Goal: Task Accomplishment & Management: Use online tool/utility

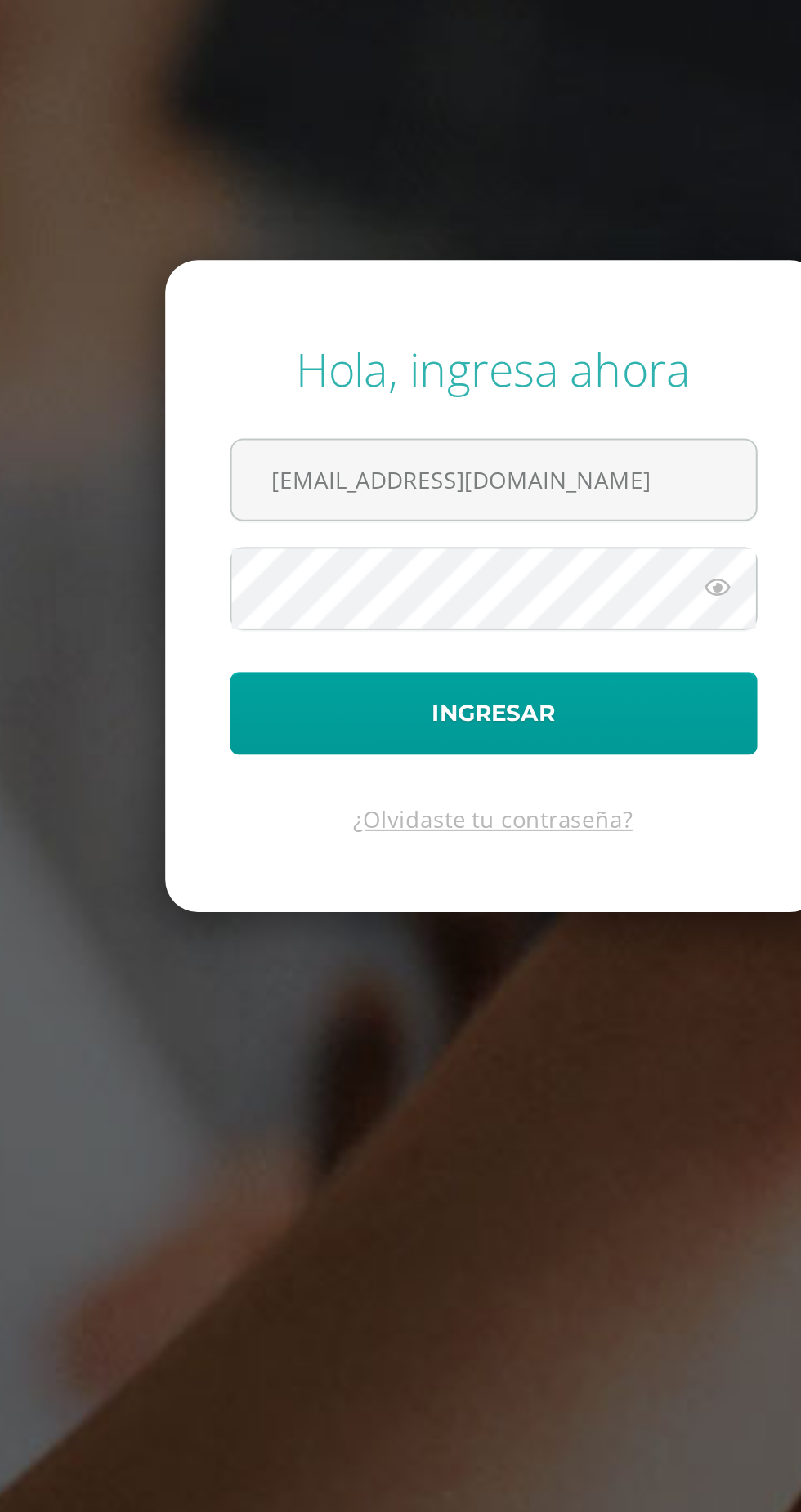
scroll to position [40, 0]
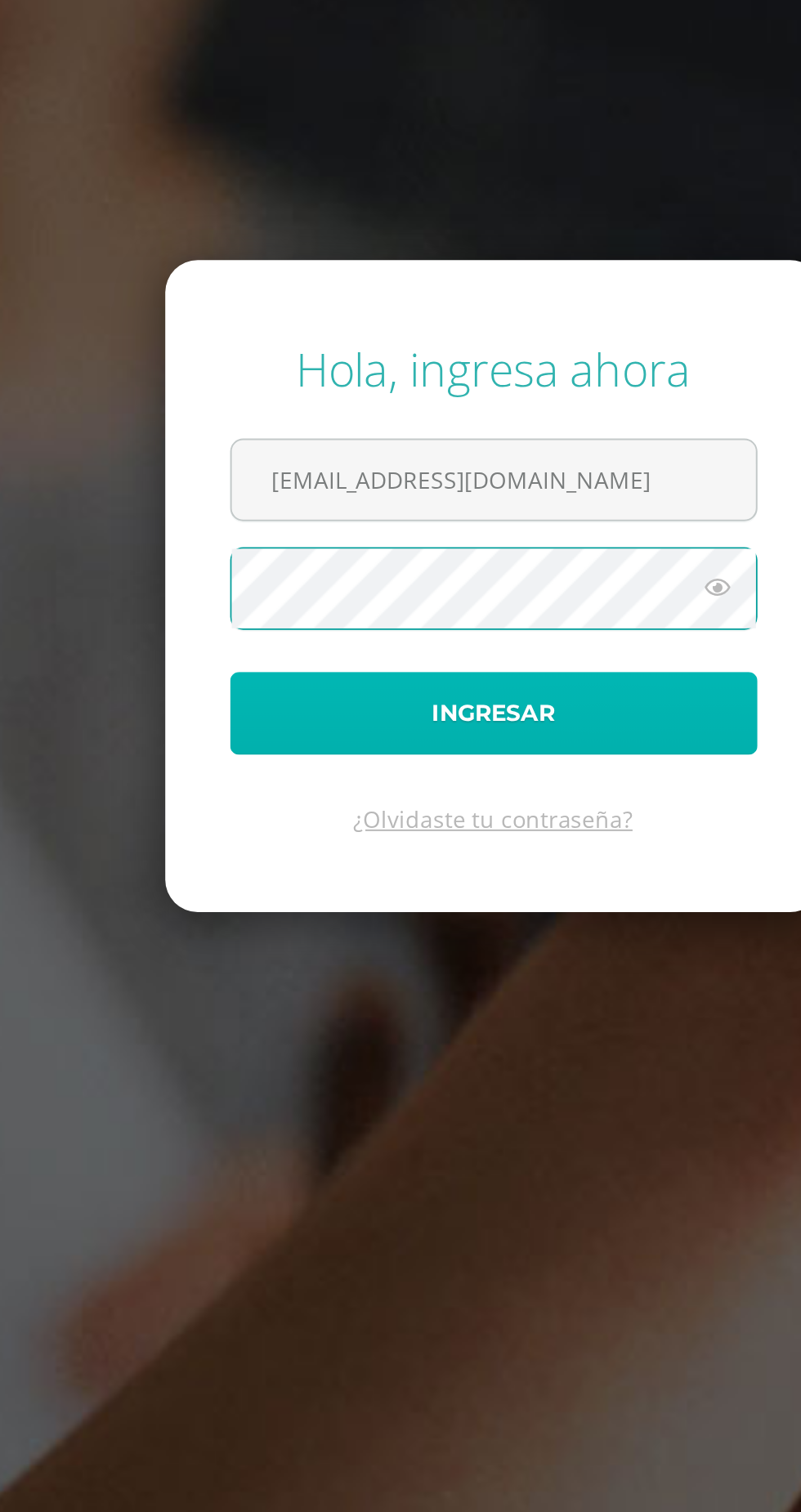
click at [510, 815] on button "Ingresar" at bounding box center [401, 801] width 266 height 42
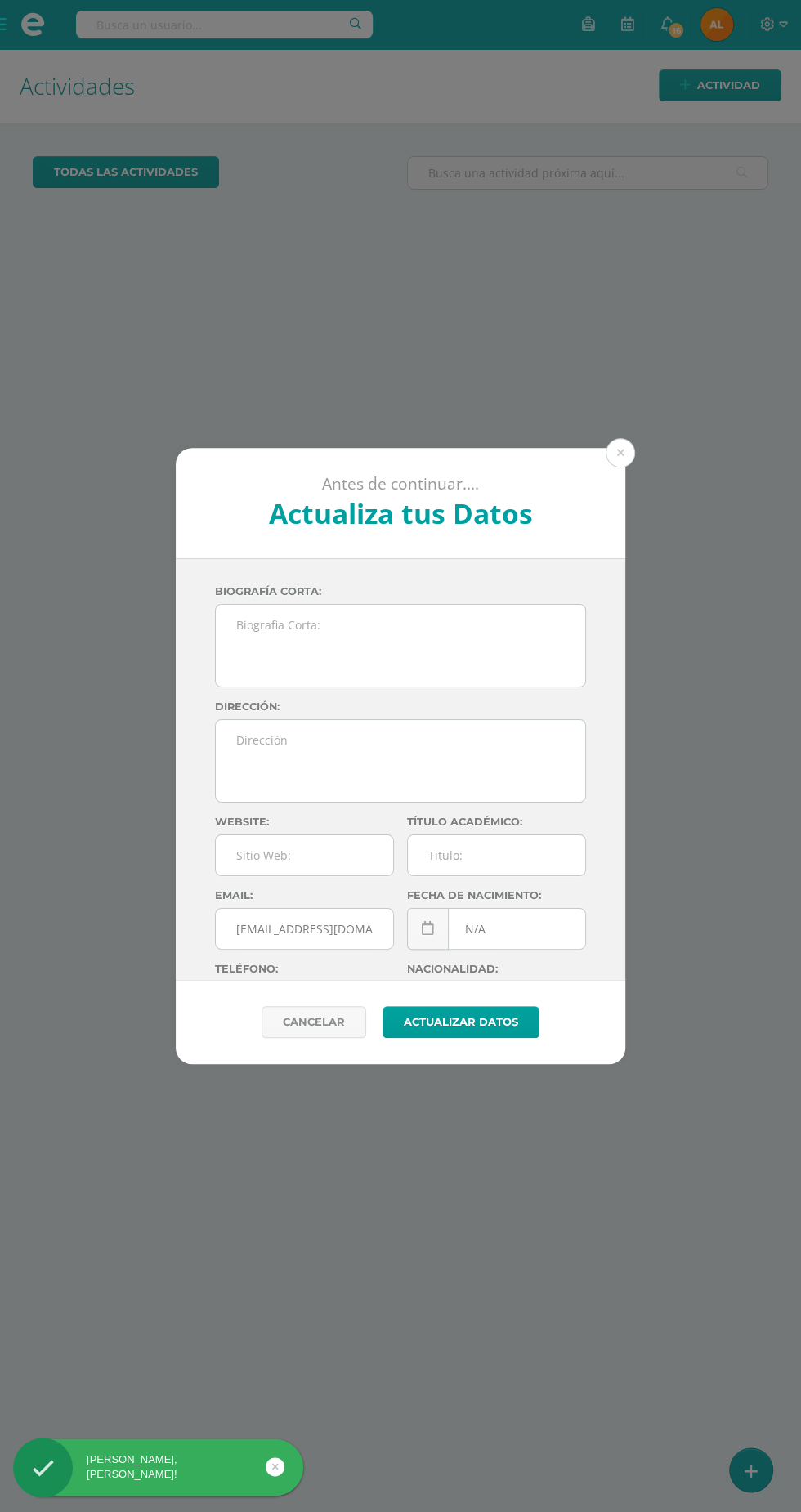
click at [632, 461] on button at bounding box center [620, 453] width 30 height 30
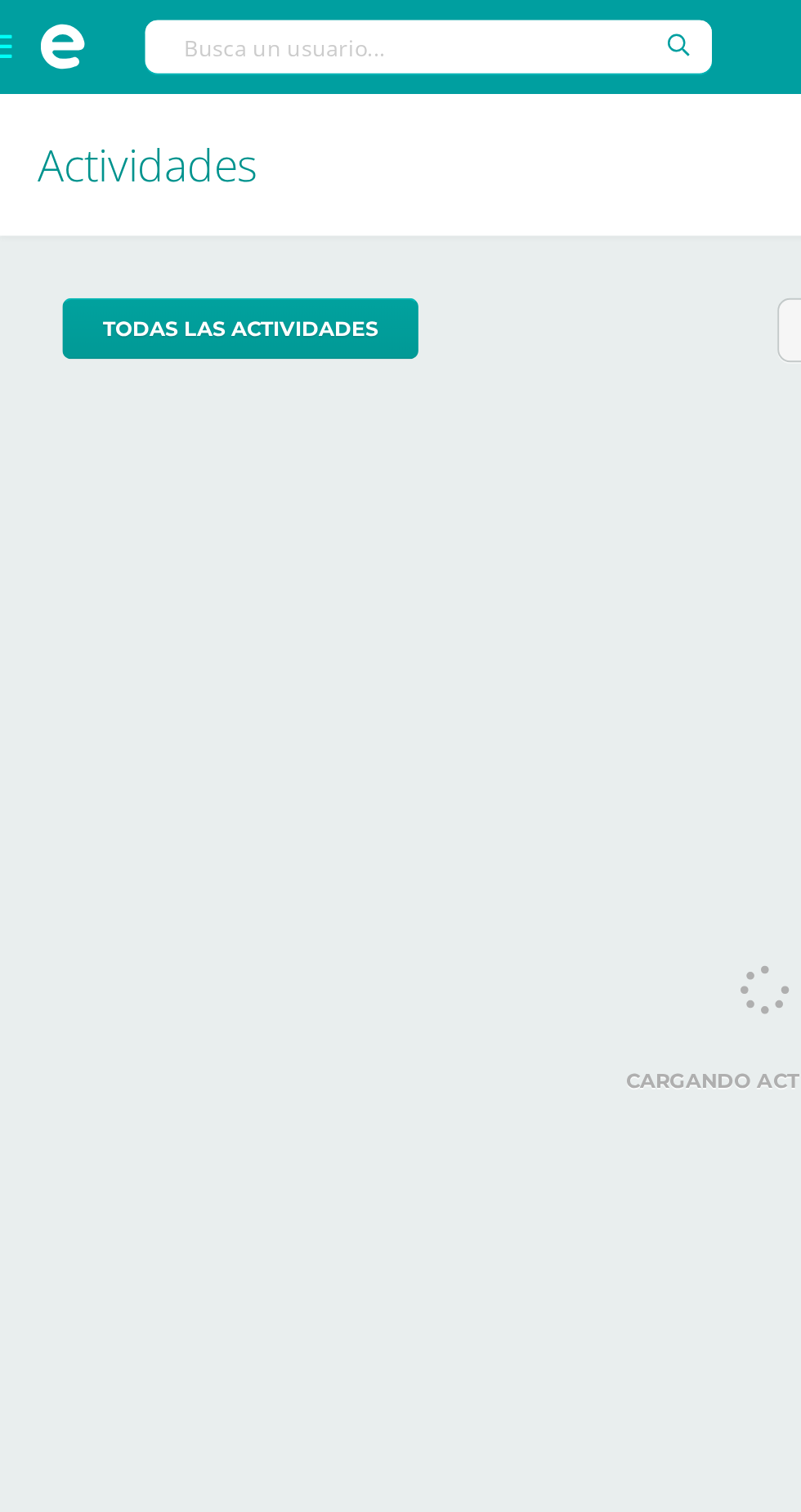
click at [16, 8] on span at bounding box center [32, 24] width 65 height 49
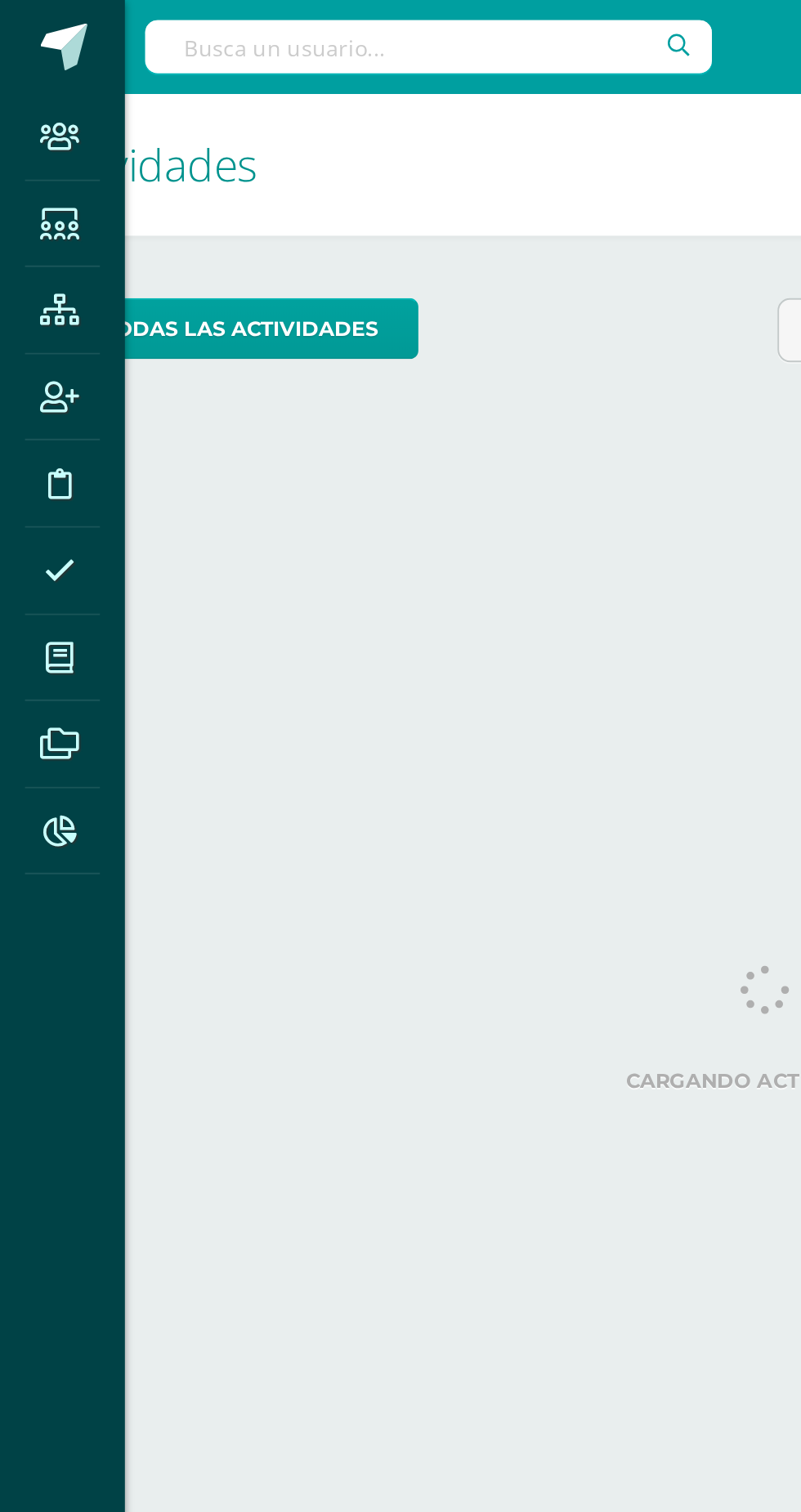
click at [50, 440] on link "Reportes" at bounding box center [33, 435] width 40 height 45
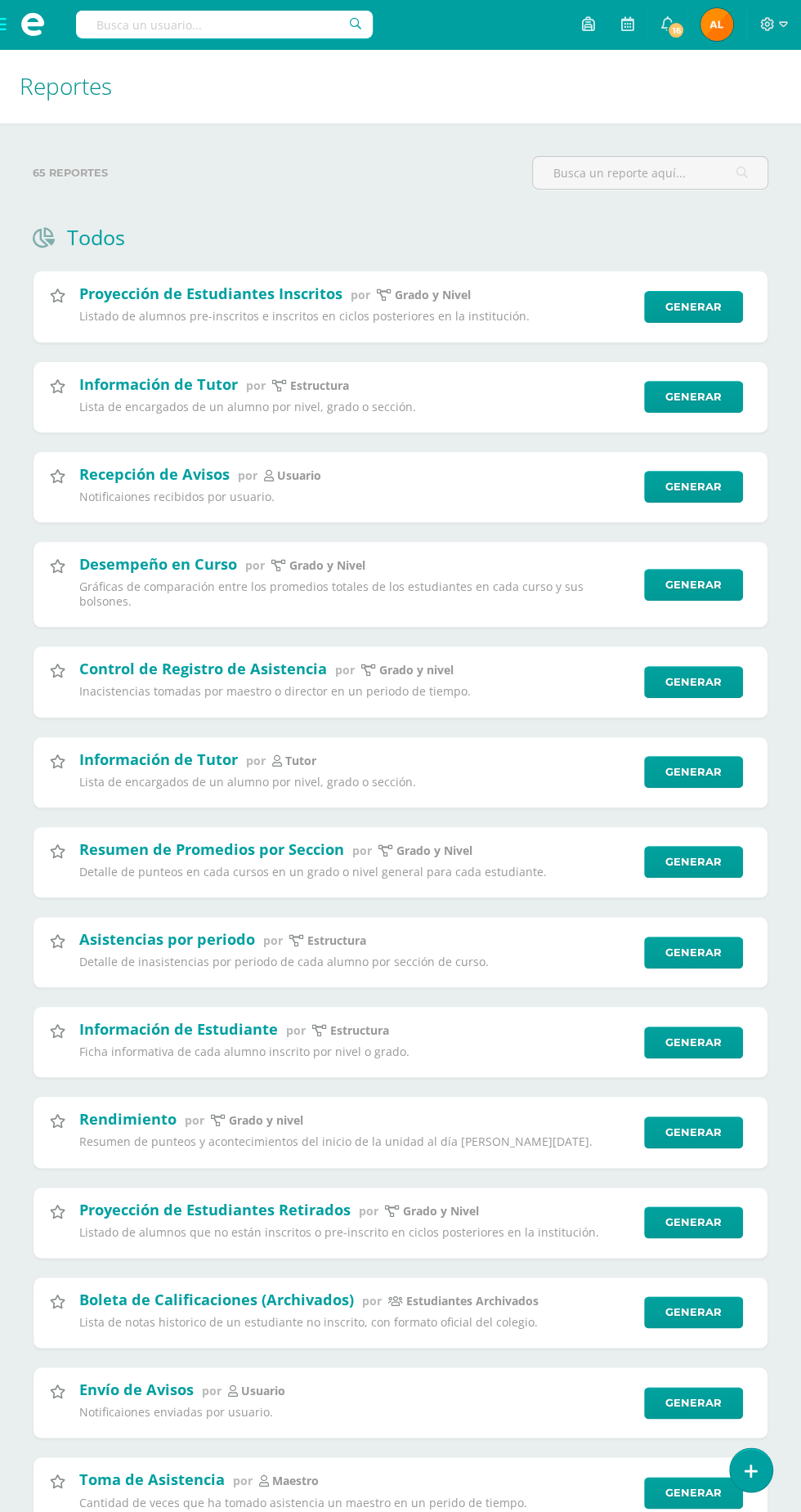
click at [679, 172] on input "text" at bounding box center [650, 172] width 234 height 32
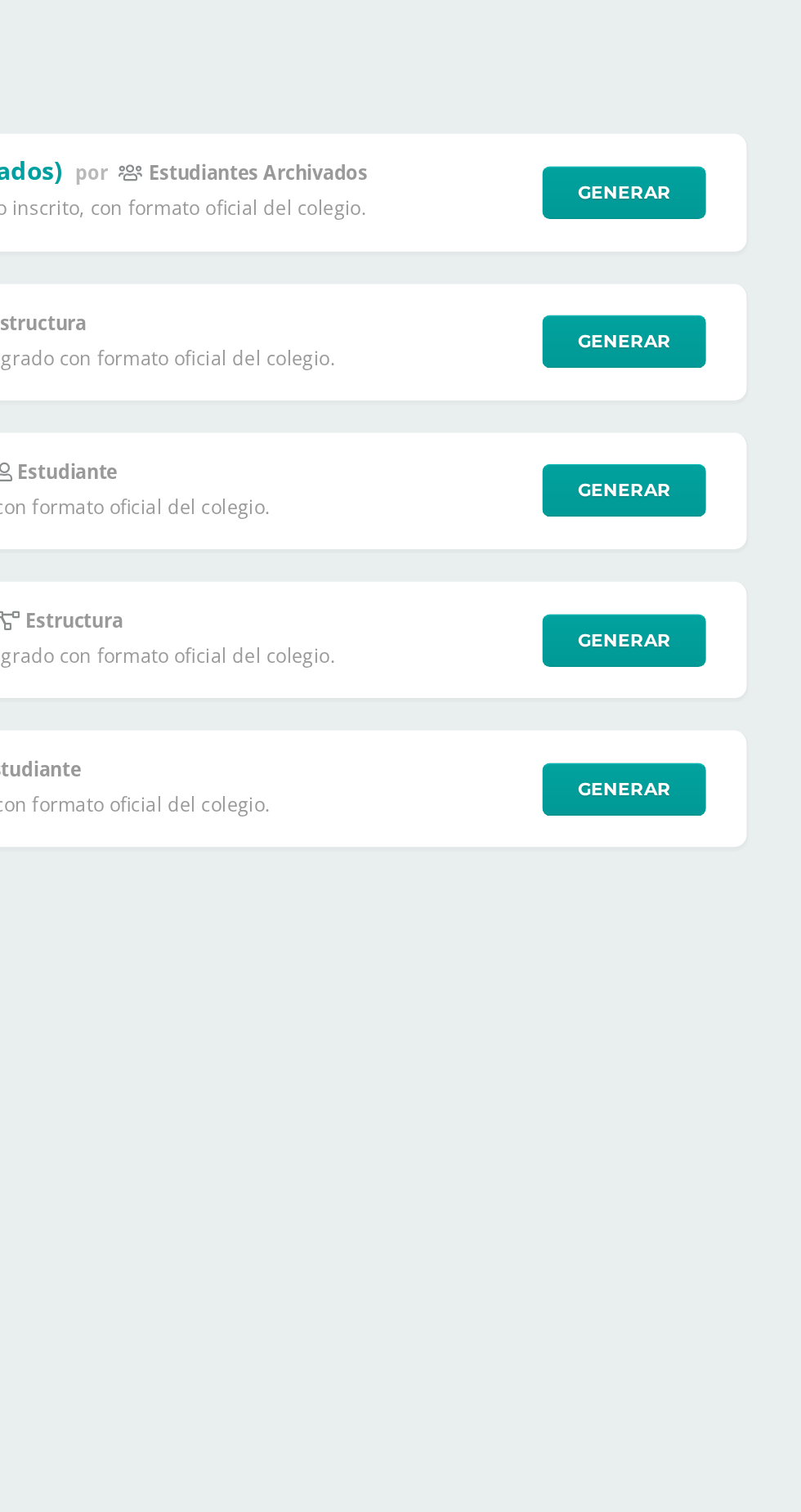
type input "Boleta"
click at [707, 574] on link "Generar" at bounding box center [693, 577] width 99 height 32
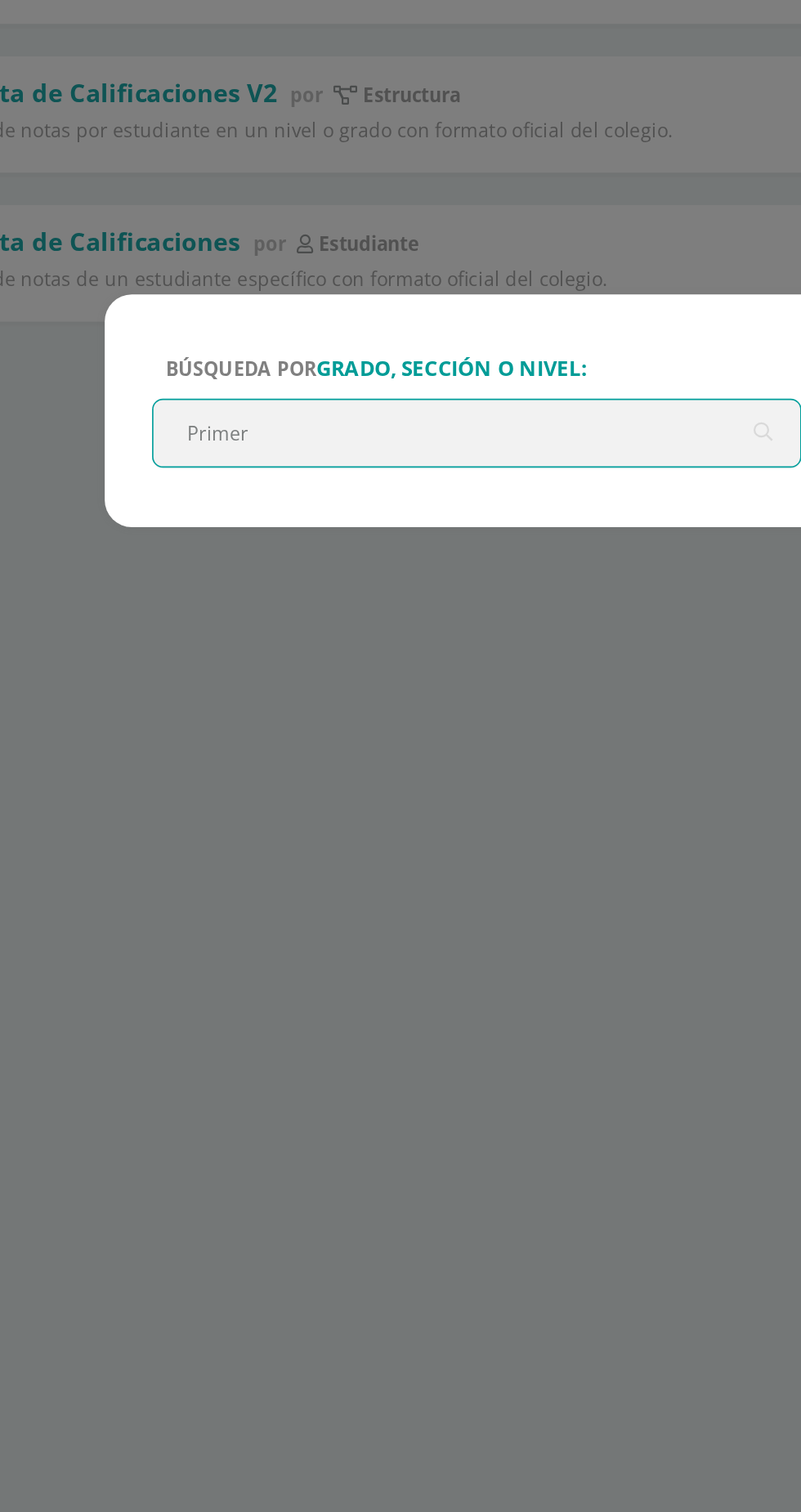
type input "Primero"
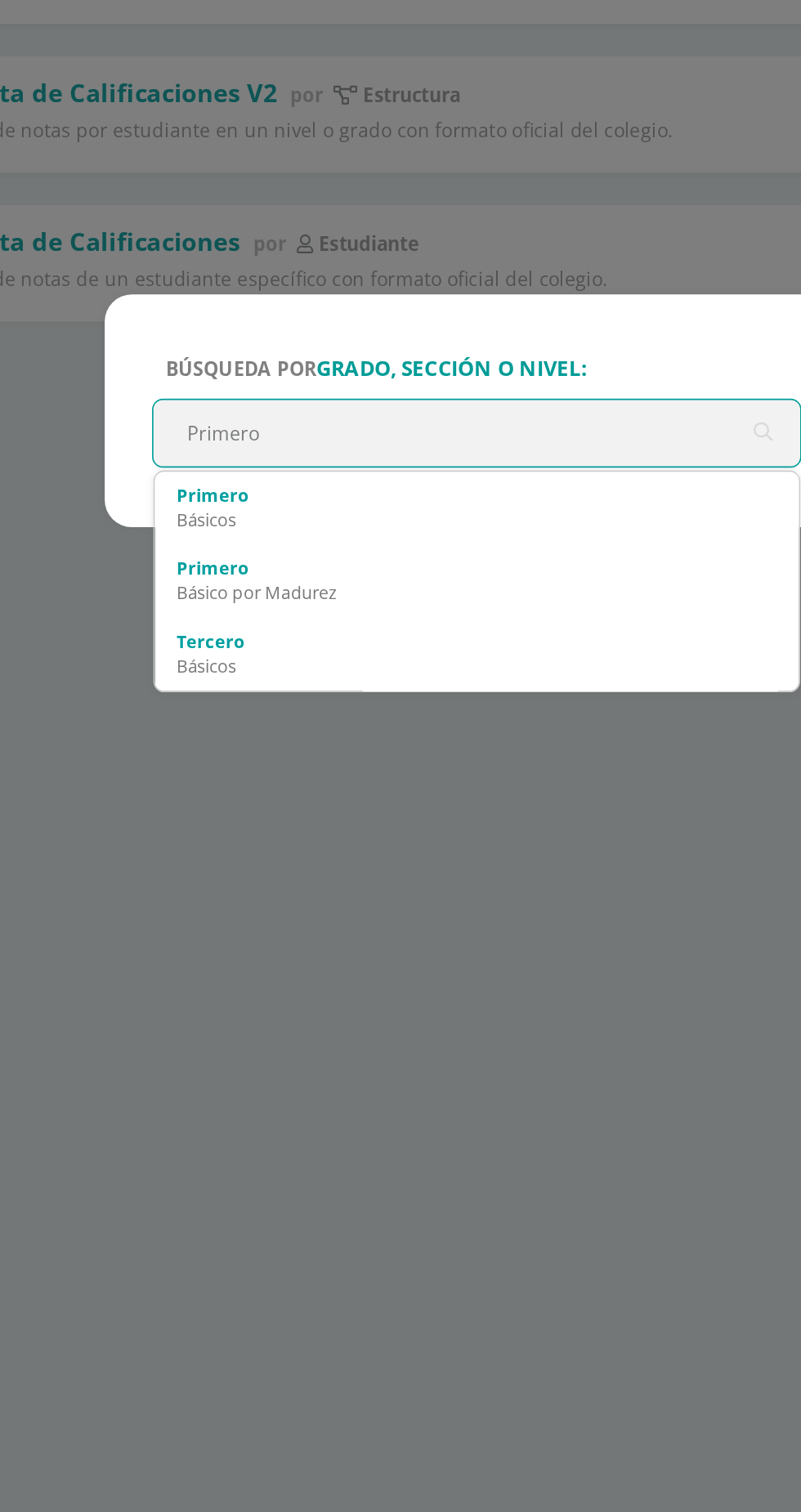
click at [339, 803] on div "Primero" at bounding box center [400, 807] width 363 height 15
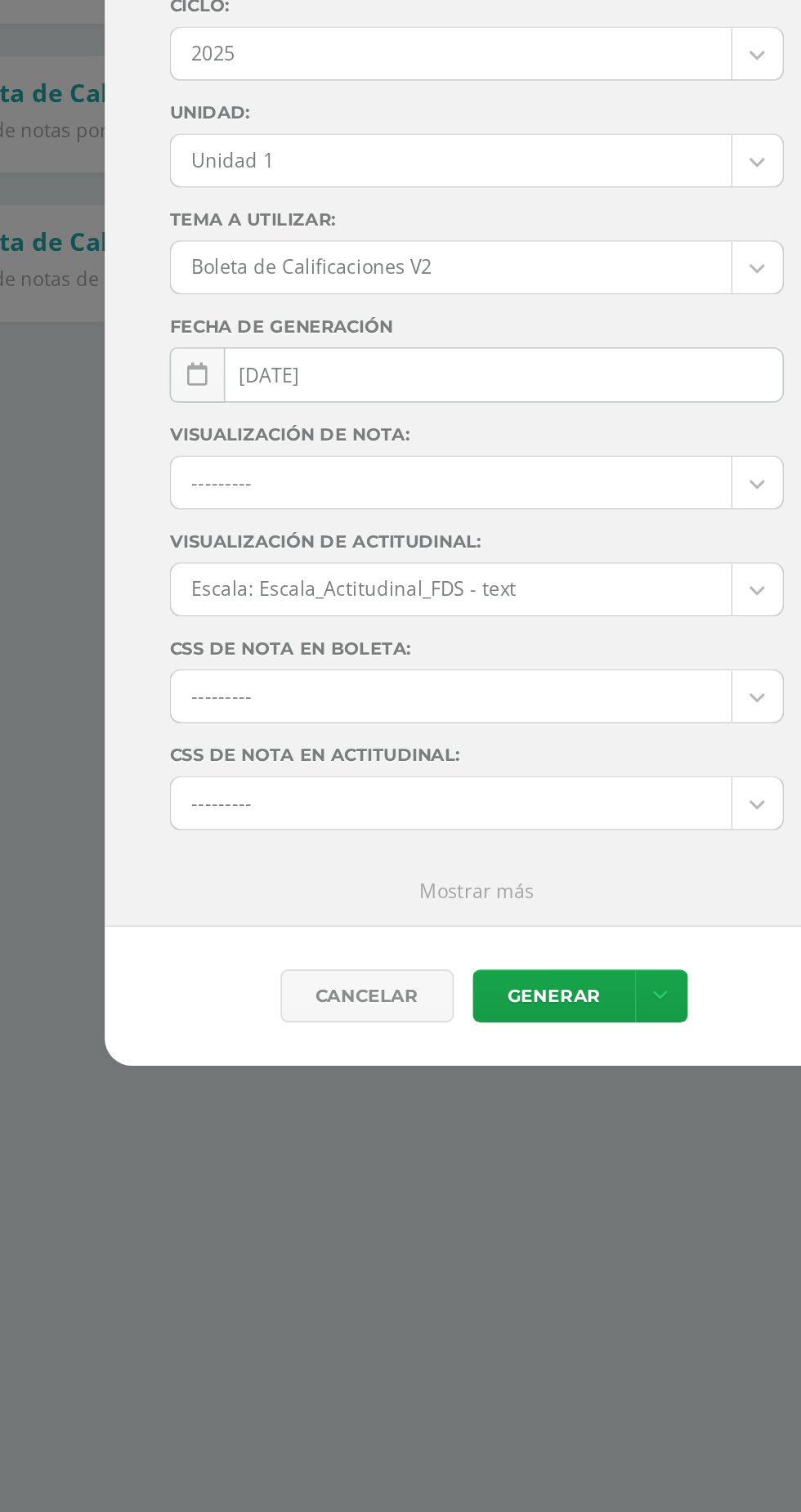
click at [514, 602] on body "Búsqueda por grado, sección o nivel: Primero Básicos Primero Ciclo: 2025 2025 2…" at bounding box center [400, 377] width 801 height 754
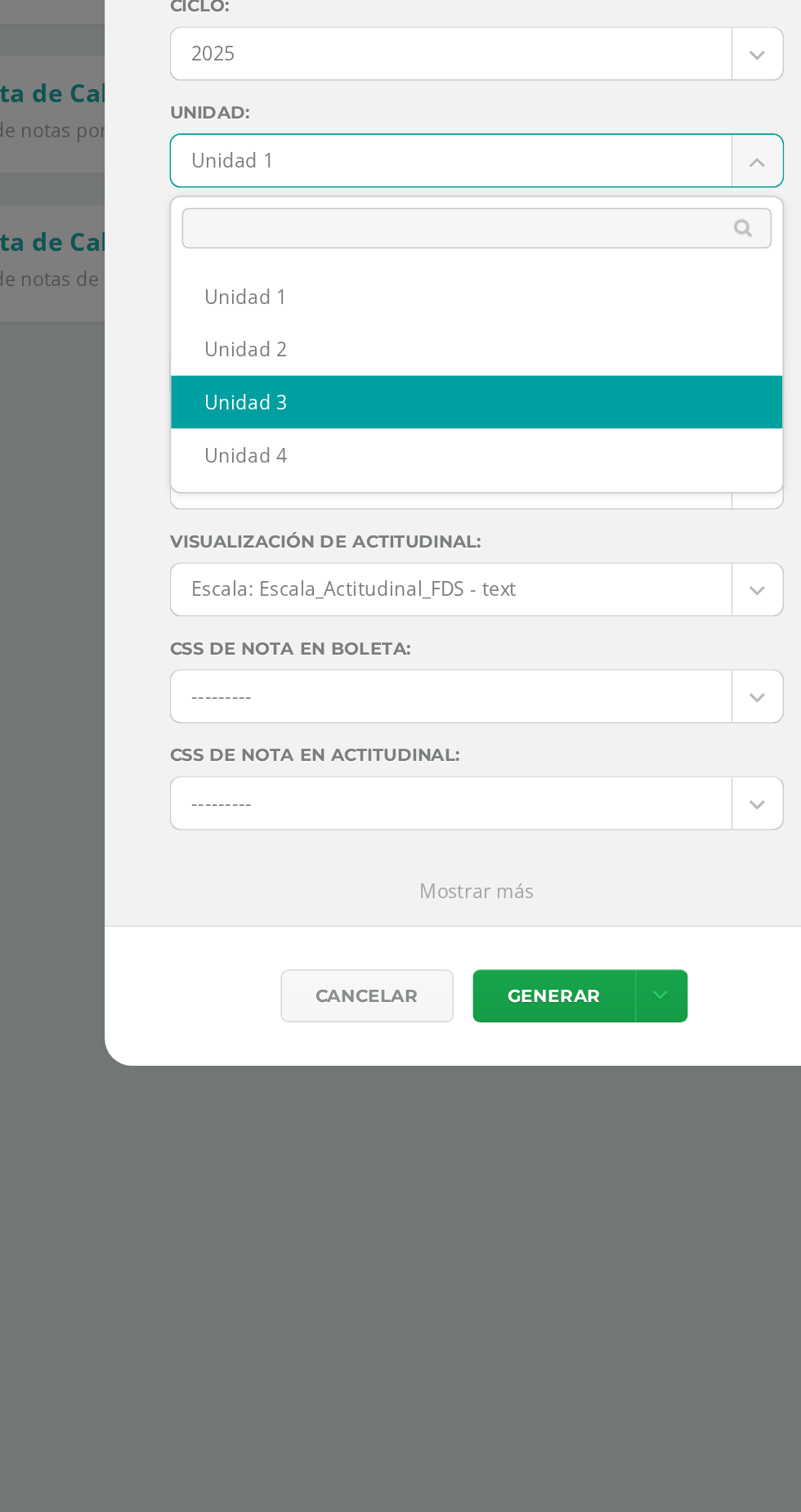
select select "Unidad 3"
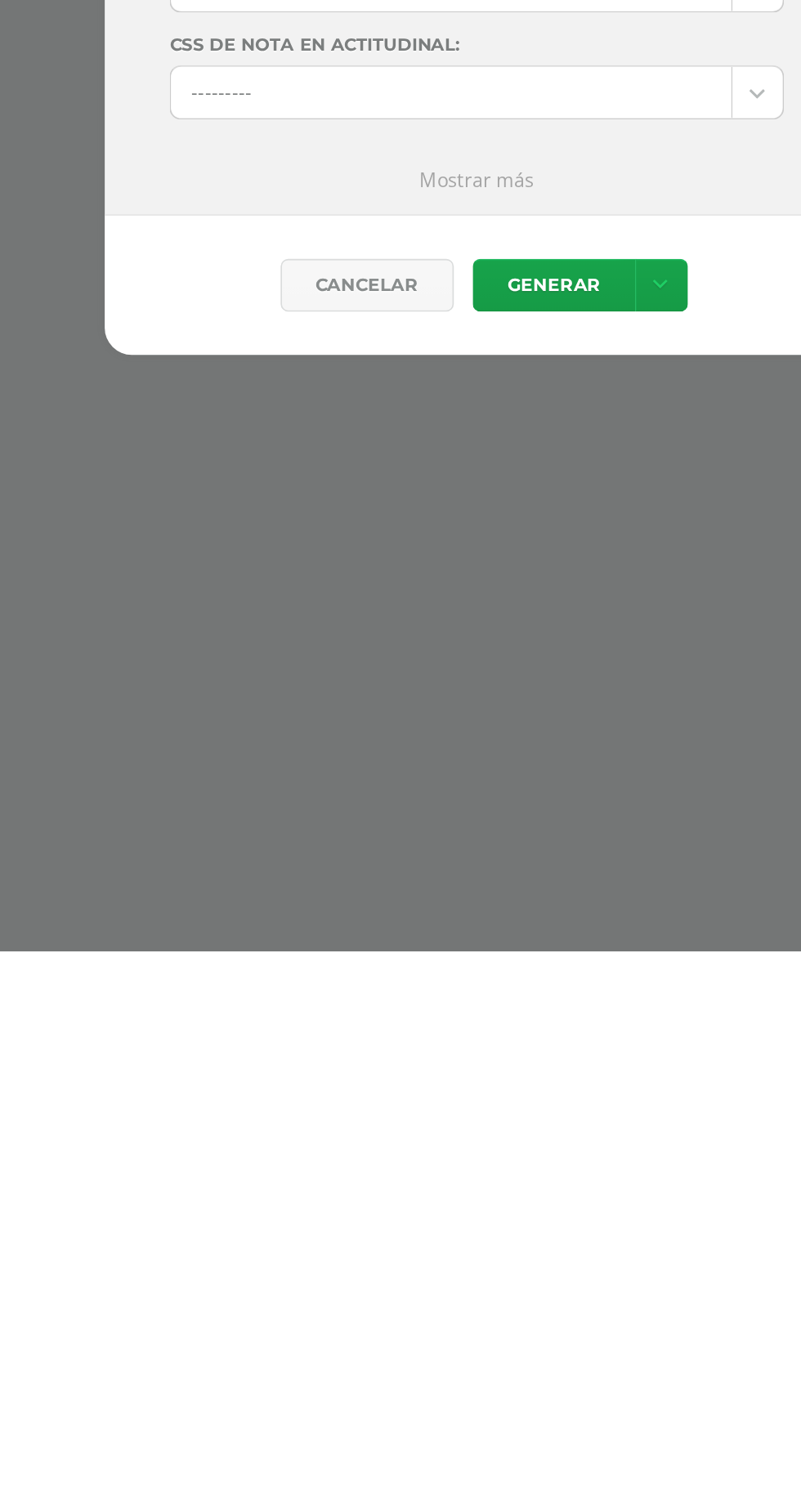
click at [459, 1105] on link "Generar" at bounding box center [446, 1109] width 98 height 32
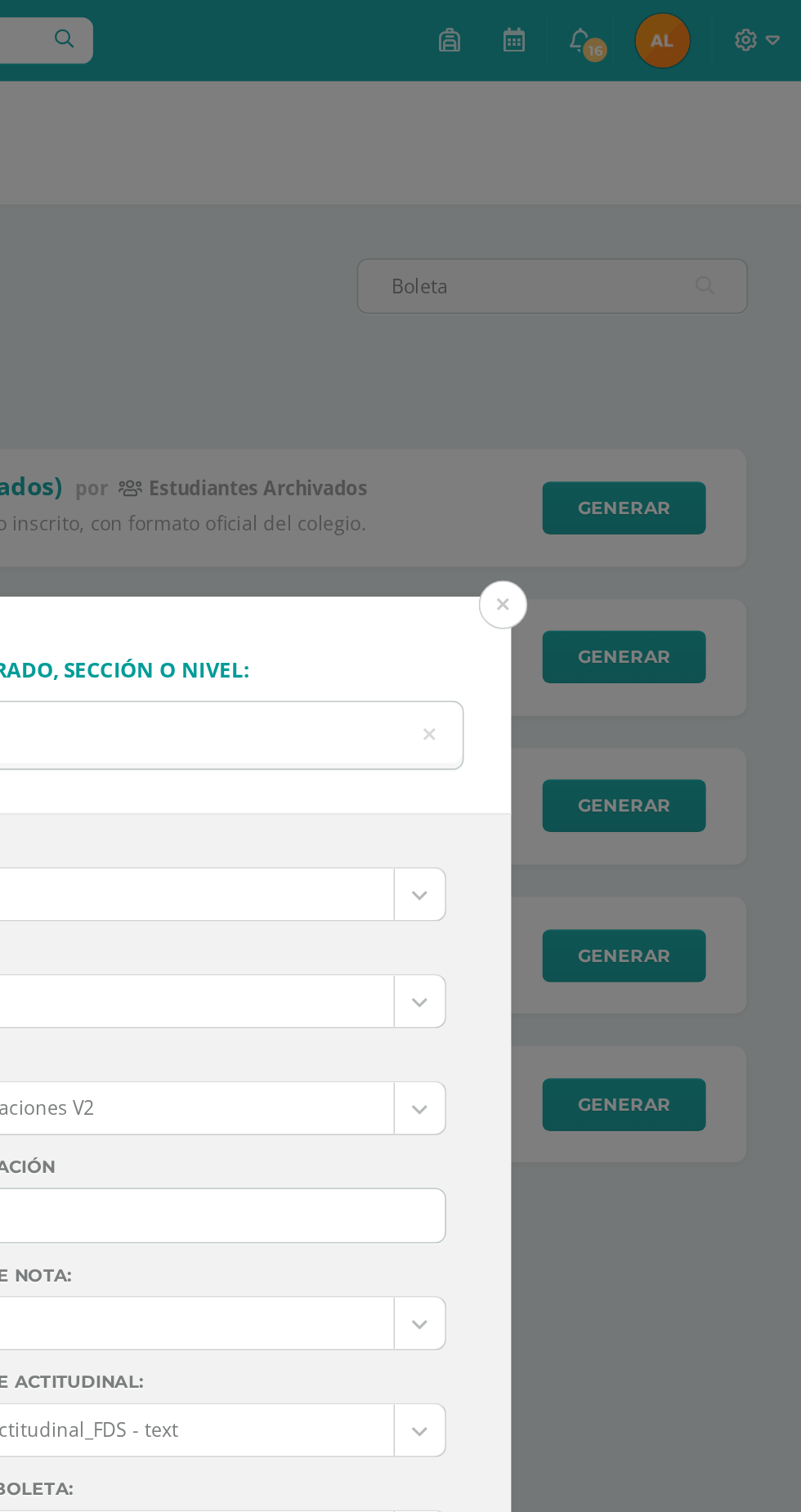
click at [778, 27] on div "Búsqueda por grado, sección o nivel: Primero Básicos Primero Ciclo: 2025 2025 2…" at bounding box center [400, 756] width 801 height 1512
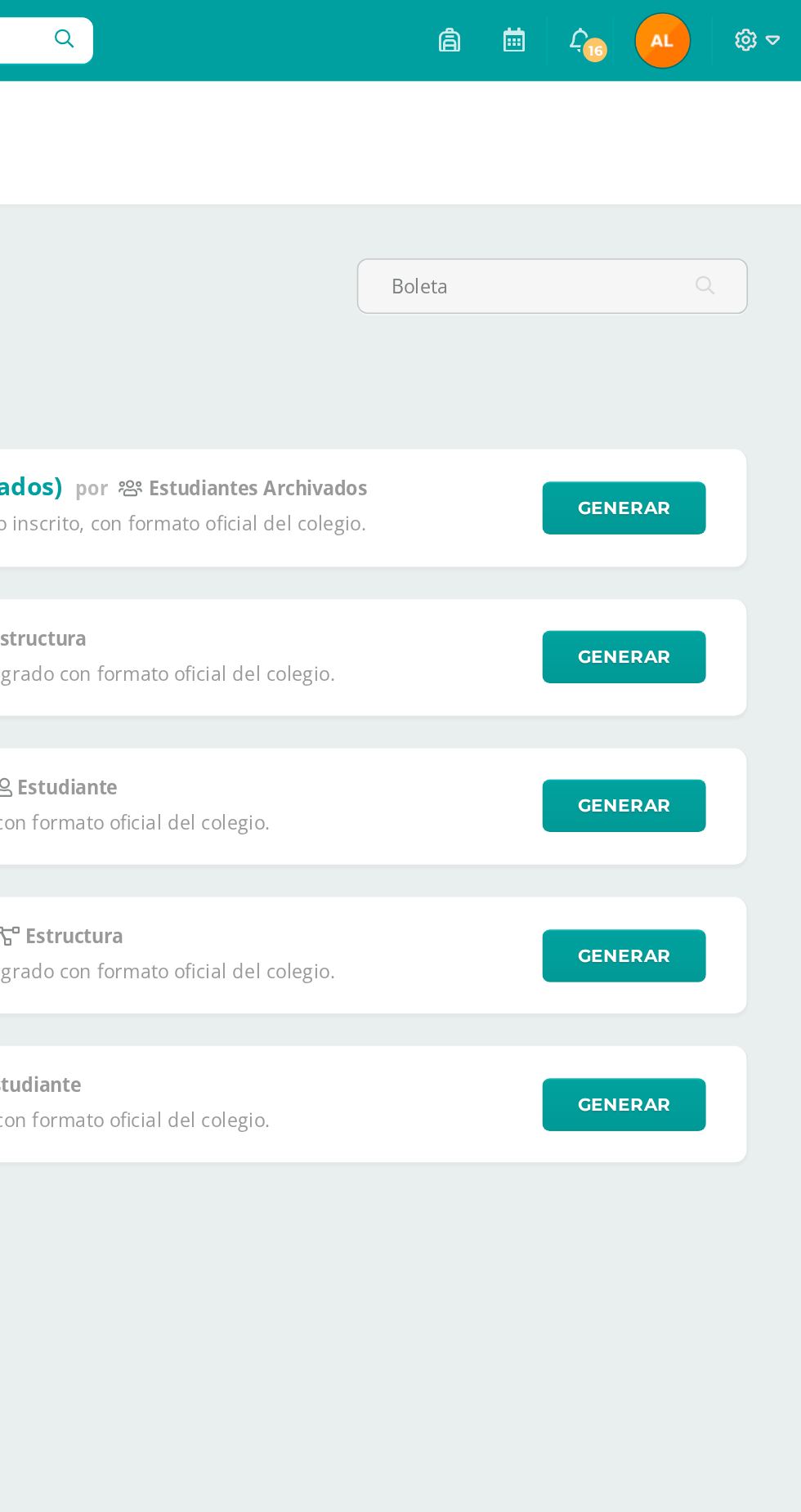
click at [783, 21] on icon at bounding box center [783, 25] width 9 height 15
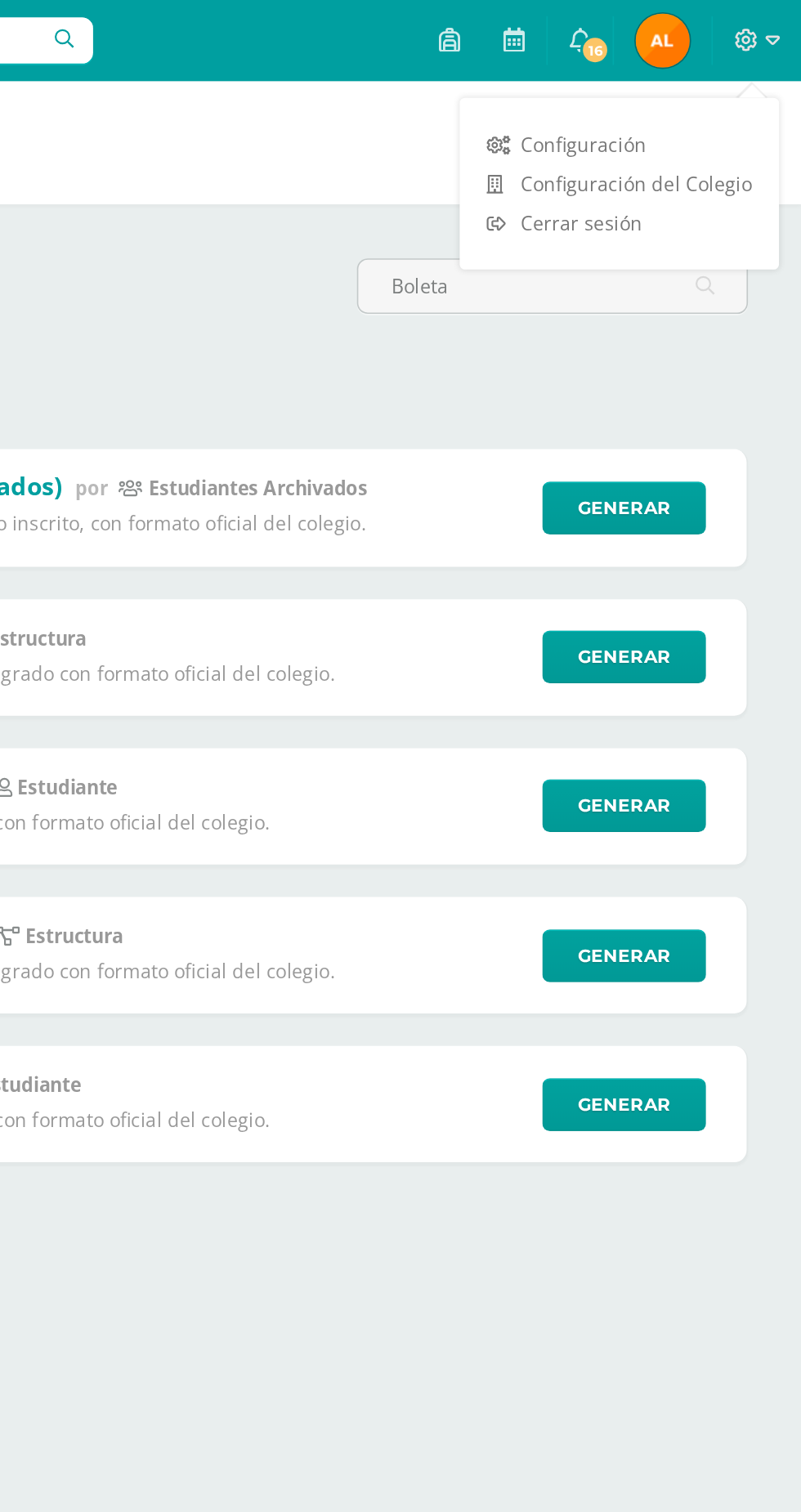
click at [707, 135] on link "Cerrar sesión" at bounding box center [690, 135] width 193 height 24
